Goal: Task Accomplishment & Management: Manage account settings

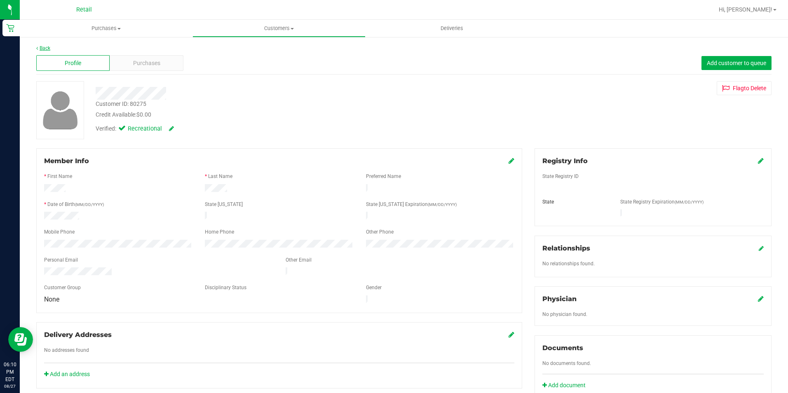
click at [47, 50] on link "Back" at bounding box center [43, 48] width 14 height 6
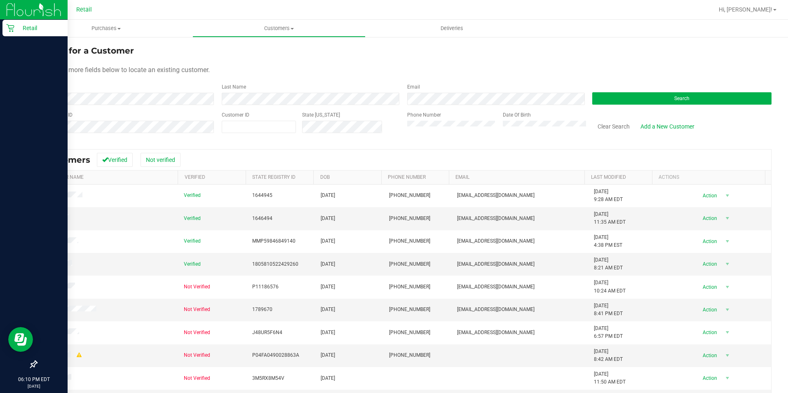
click at [9, 31] on icon at bounding box center [10, 28] width 8 height 8
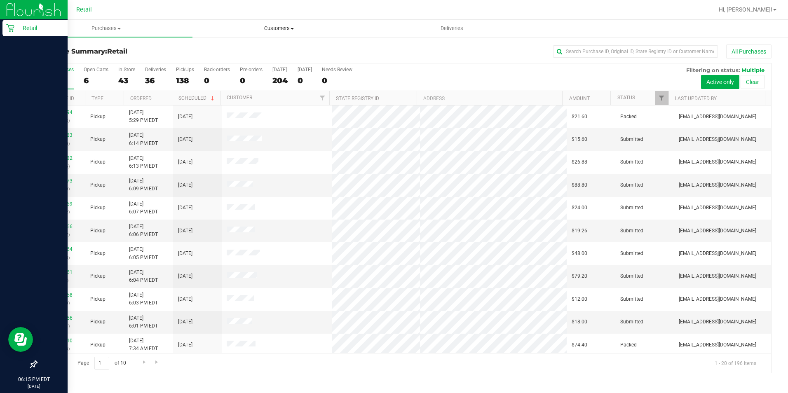
click at [266, 23] on uib-tab-heading "Customers All customers Add a new customer All physicians" at bounding box center [279, 28] width 172 height 16
click at [257, 55] on li "Add a new customer" at bounding box center [278, 60] width 173 height 10
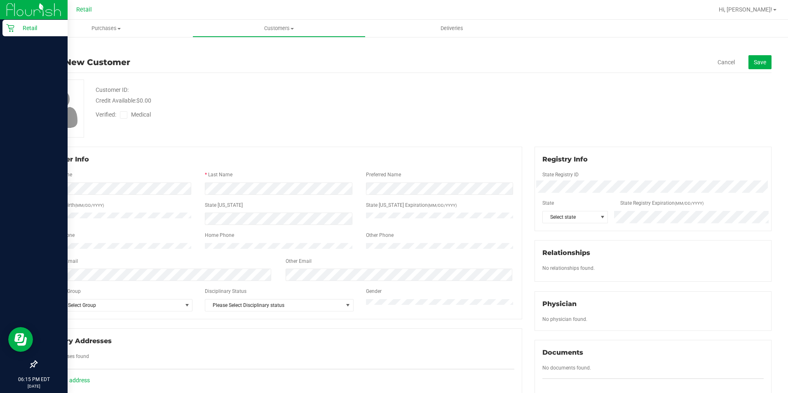
click at [45, 47] on link "Back" at bounding box center [43, 48] width 14 height 6
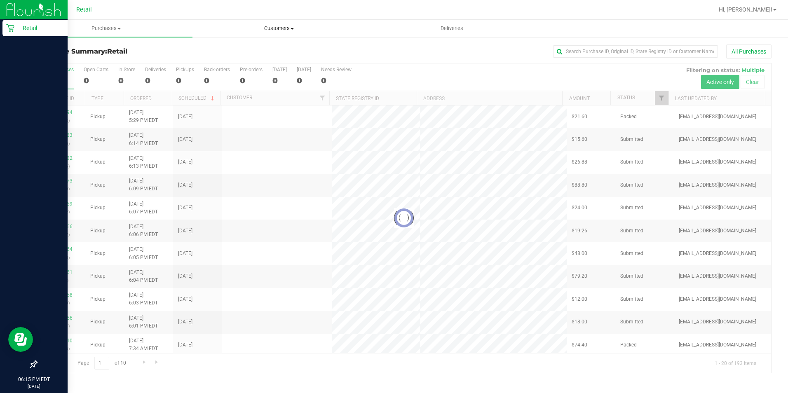
click at [263, 27] on span "Customers" at bounding box center [279, 28] width 172 height 7
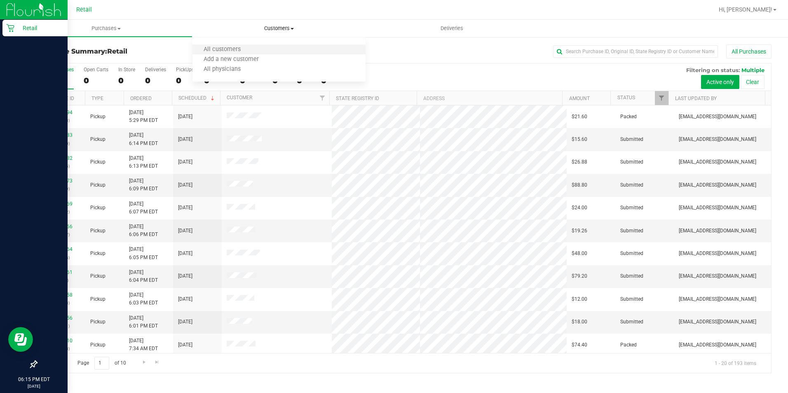
click at [265, 47] on li "All customers" at bounding box center [278, 50] width 173 height 10
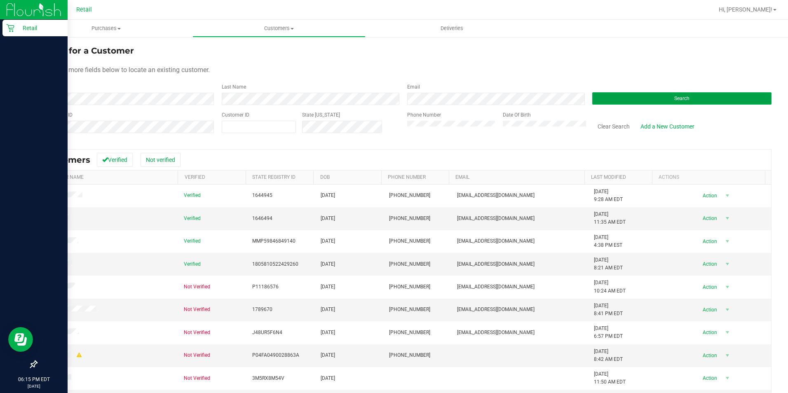
click at [699, 97] on button "Search" at bounding box center [681, 98] width 179 height 12
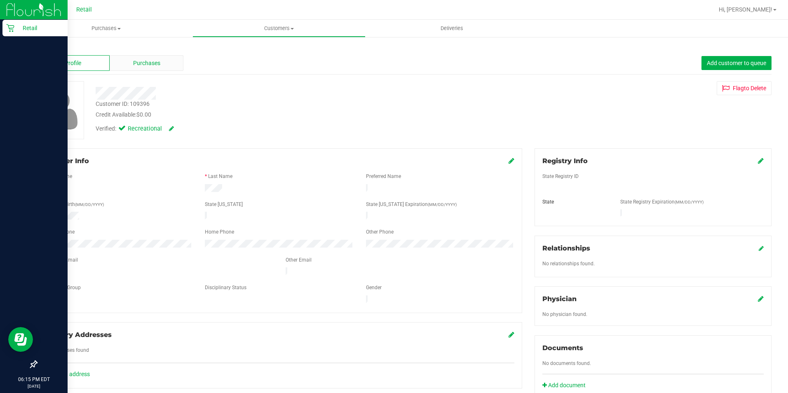
click at [157, 66] on span "Purchases" at bounding box center [146, 63] width 27 height 9
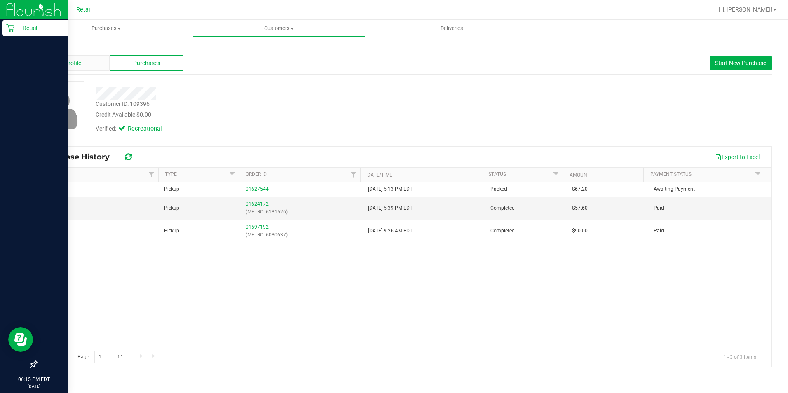
click at [77, 62] on span "Profile" at bounding box center [73, 63] width 16 height 9
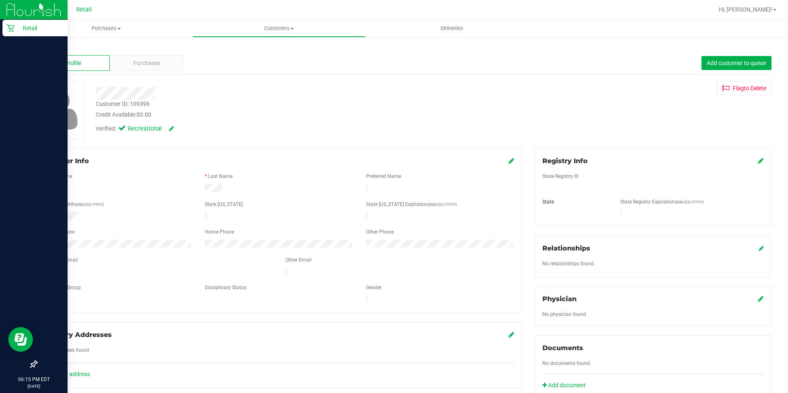
click at [46, 49] on link "Back" at bounding box center [43, 48] width 14 height 6
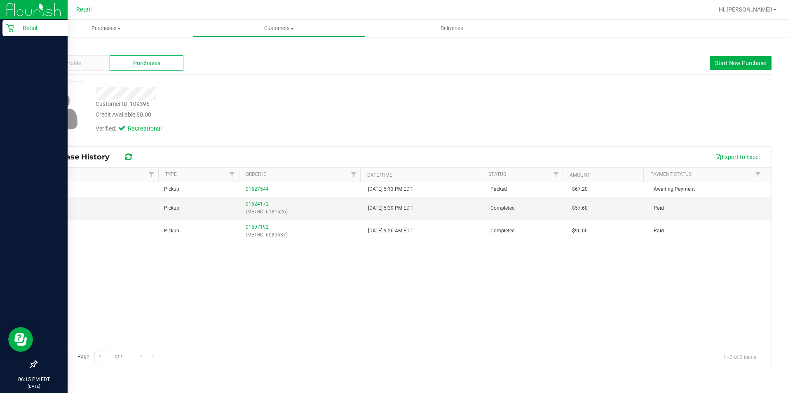
click at [46, 49] on link "Back" at bounding box center [43, 48] width 14 height 6
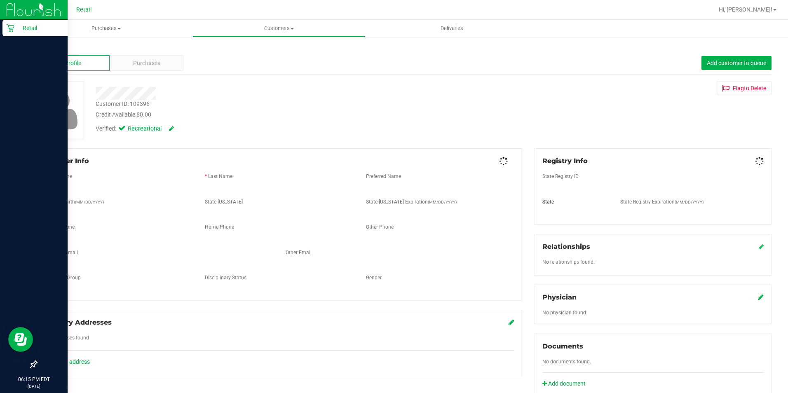
click at [46, 49] on link "Back" at bounding box center [43, 48] width 14 height 6
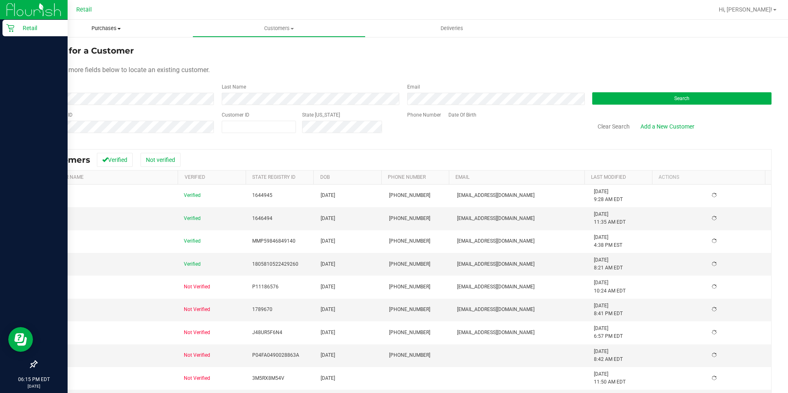
drag, startPoint x: 46, startPoint y: 49, endPoint x: 49, endPoint y: 33, distance: 15.9
click at [47, 43] on div "Search for a Customer Use one or more fields below to locate an existing custom…" at bounding box center [404, 248] width 768 height 425
click at [97, 105] on form "Search for a Customer Use one or more fields below to locate an existing custom…" at bounding box center [403, 93] width 735 height 96
click at [626, 99] on button "Search" at bounding box center [681, 98] width 179 height 12
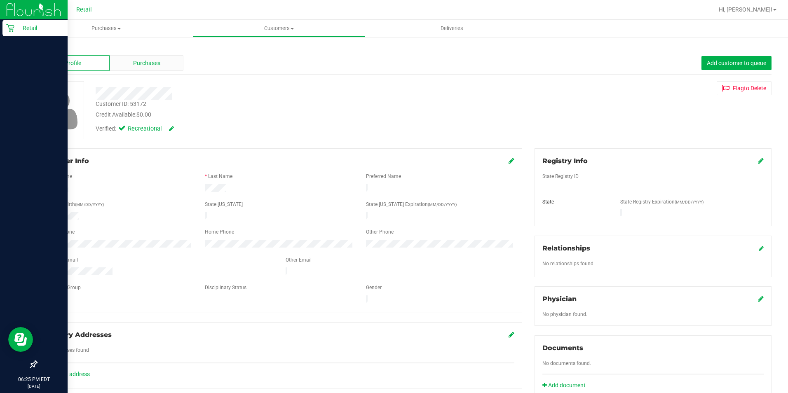
click at [136, 55] on div "Purchases" at bounding box center [146, 63] width 73 height 16
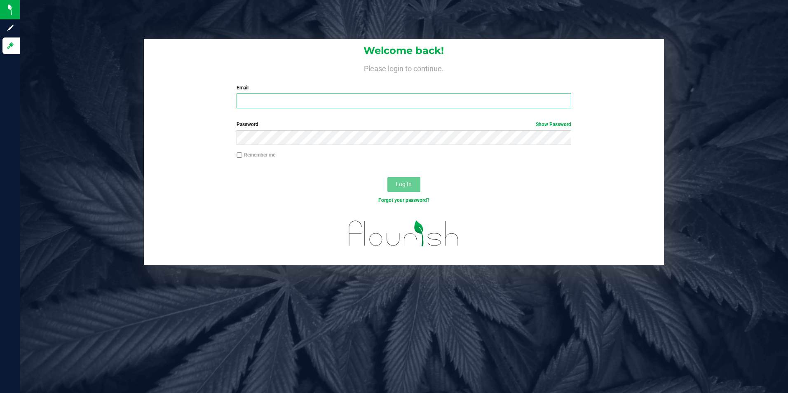
type input "[EMAIL_ADDRESS][DOMAIN_NAME]"
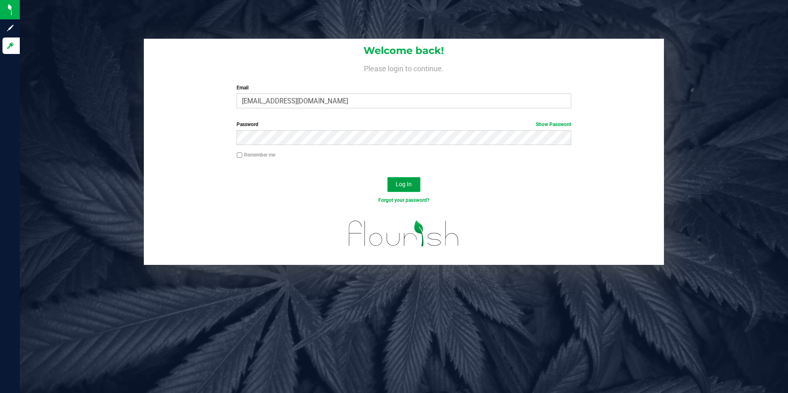
click at [396, 179] on button "Log In" at bounding box center [403, 184] width 33 height 15
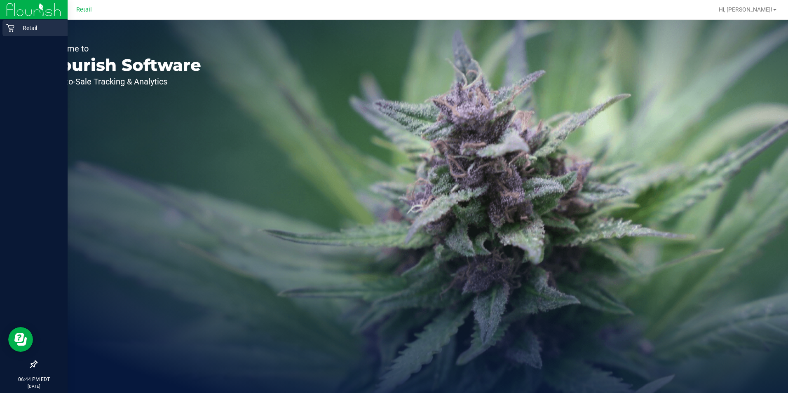
click at [17, 31] on p "Retail" at bounding box center [38, 28] width 49 height 10
